Goal: Task Accomplishment & Management: Manage account settings

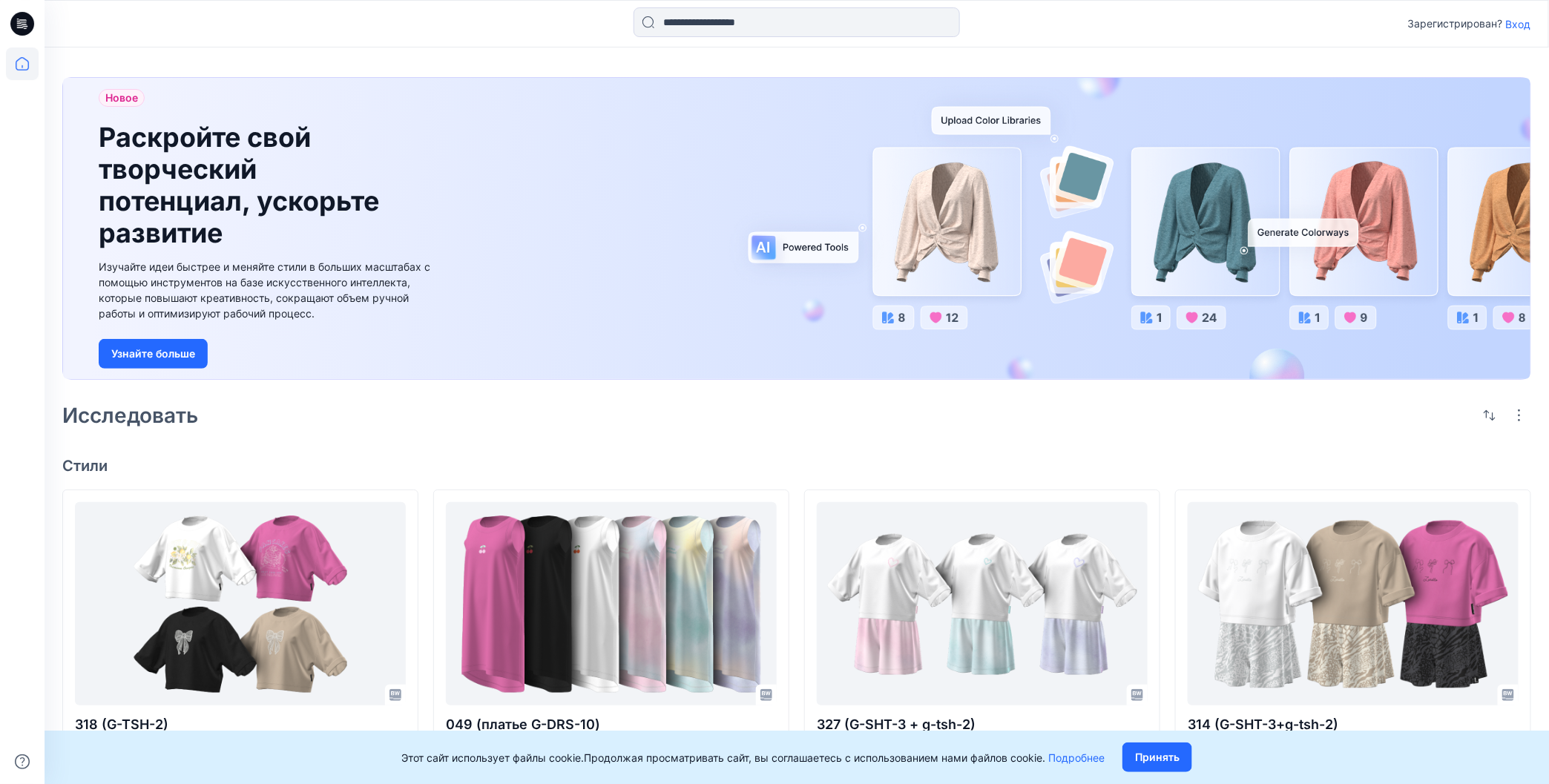
click at [1518, 26] on ya-tr-span "Вход" at bounding box center [1519, 25] width 25 height 13
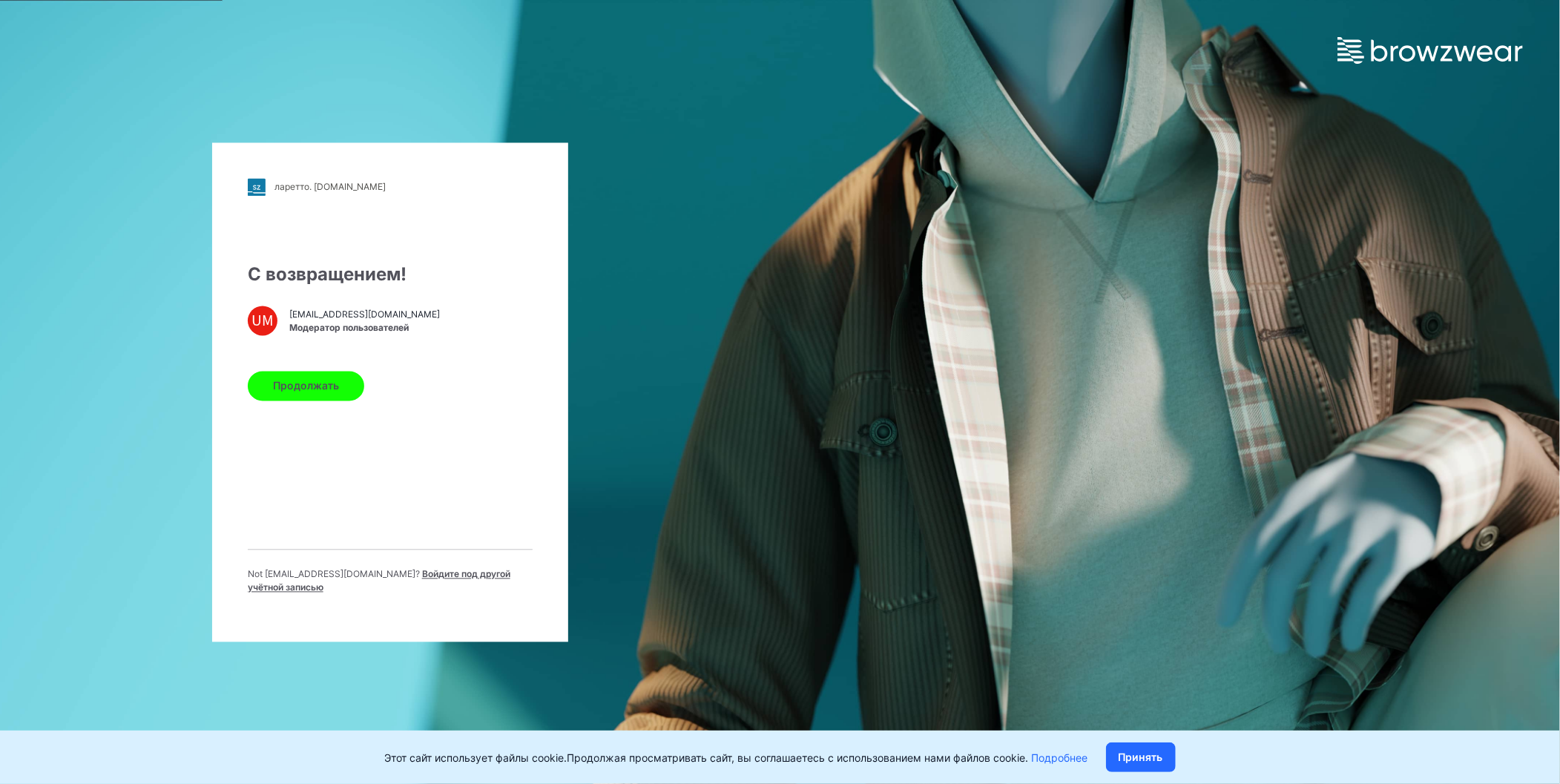
click at [339, 397] on button "Продолжать" at bounding box center [306, 386] width 116 height 30
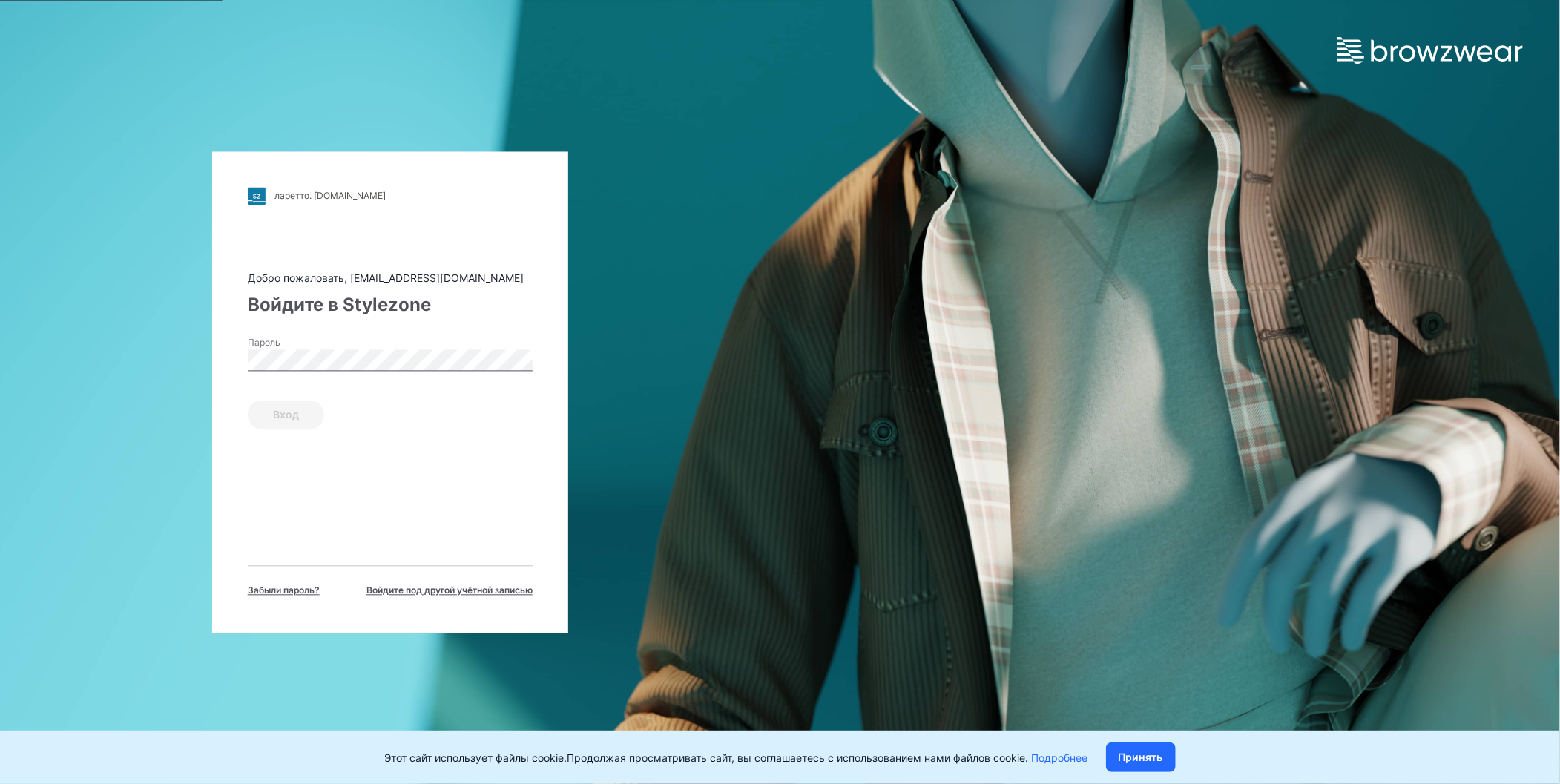
click at [320, 345] on label "Пароль" at bounding box center [299, 343] width 104 height 14
click at [309, 421] on button "Вход" at bounding box center [286, 415] width 76 height 30
